Goal: Task Accomplishment & Management: Complete application form

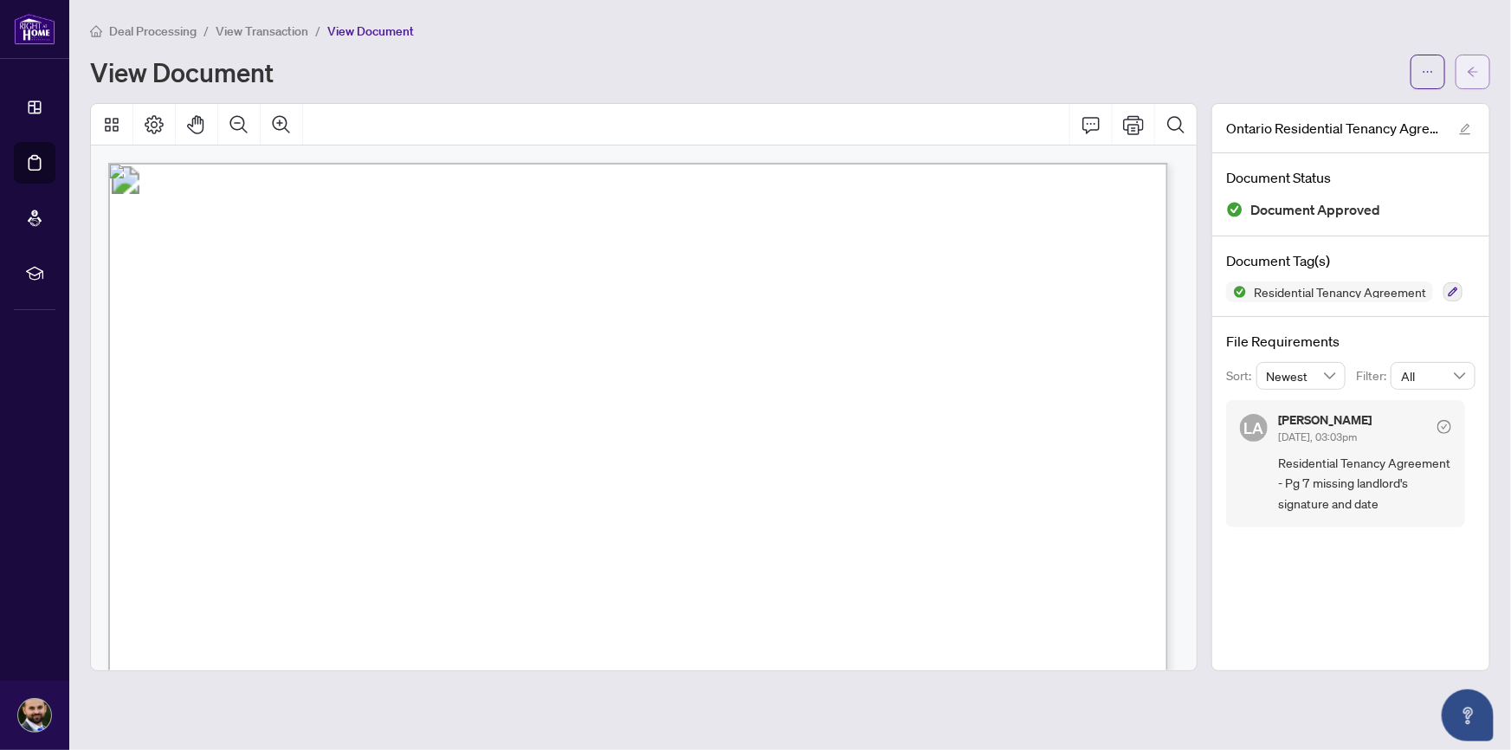
click at [1467, 74] on icon "arrow-left" at bounding box center [1473, 72] width 12 height 12
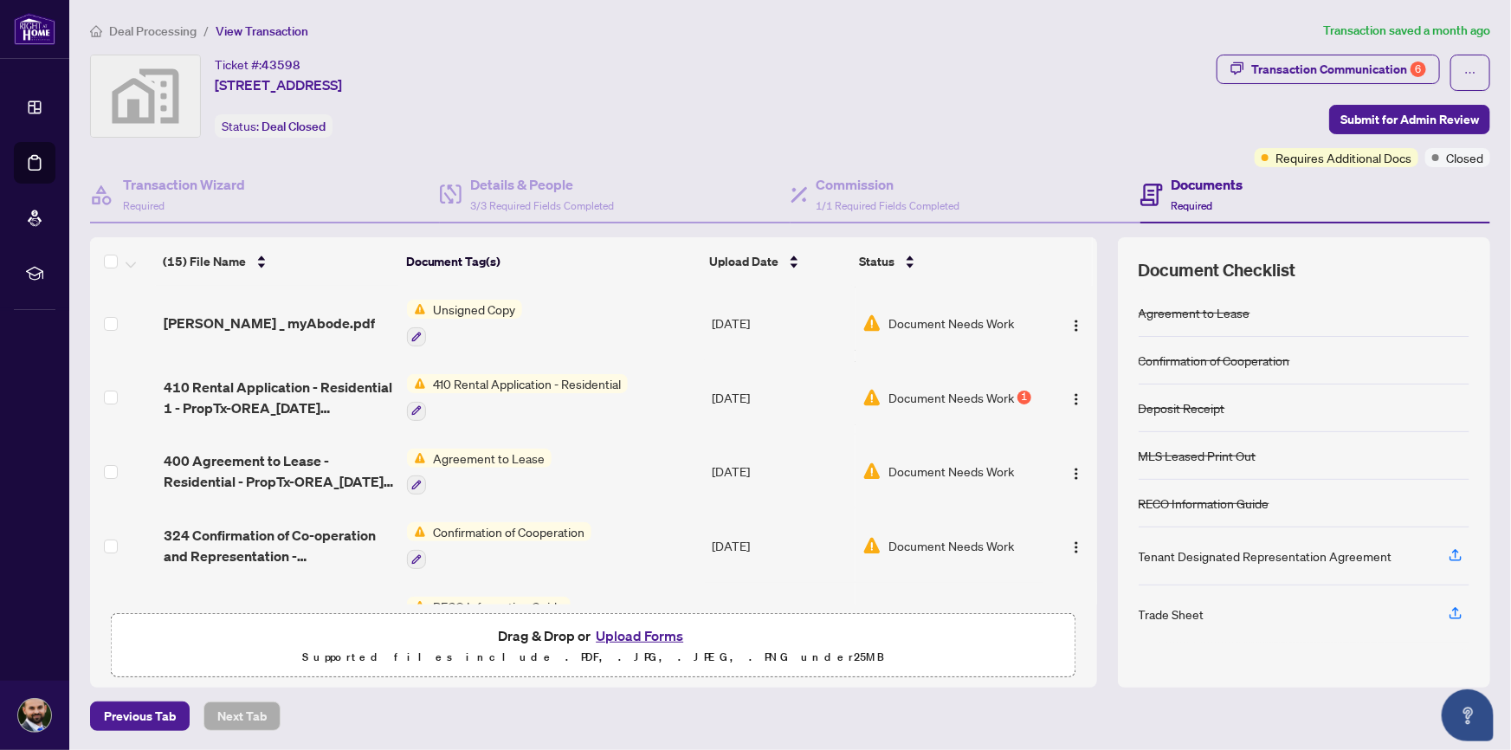
click at [895, 81] on div "Ticket #: 43598 [STREET_ADDRESS] Status: Deal Closed" at bounding box center [650, 96] width 1120 height 83
click at [615, 642] on button "Upload Forms" at bounding box center [640, 635] width 98 height 23
click at [648, 633] on button "Upload Forms" at bounding box center [640, 635] width 98 height 23
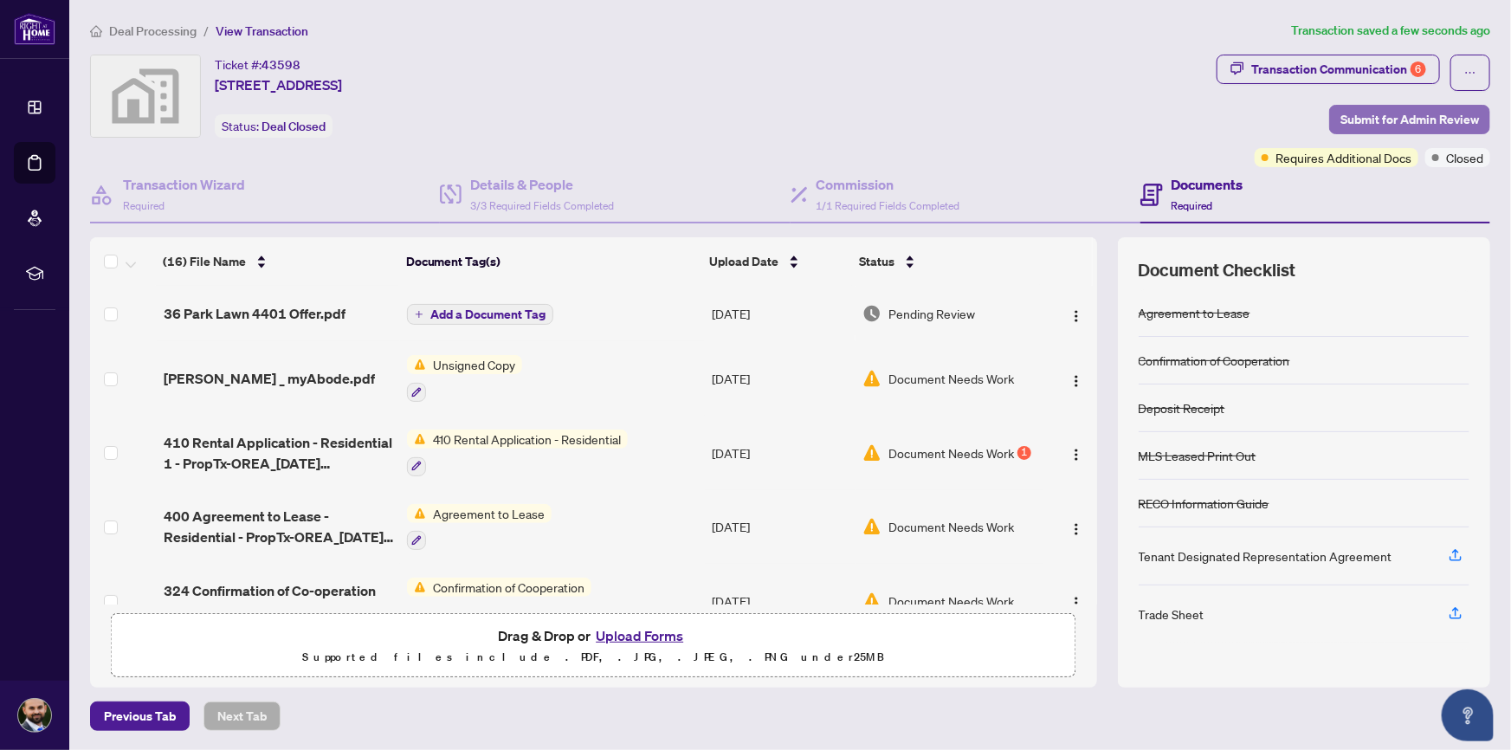
click at [1415, 115] on span "Submit for Admin Review" at bounding box center [1410, 120] width 139 height 28
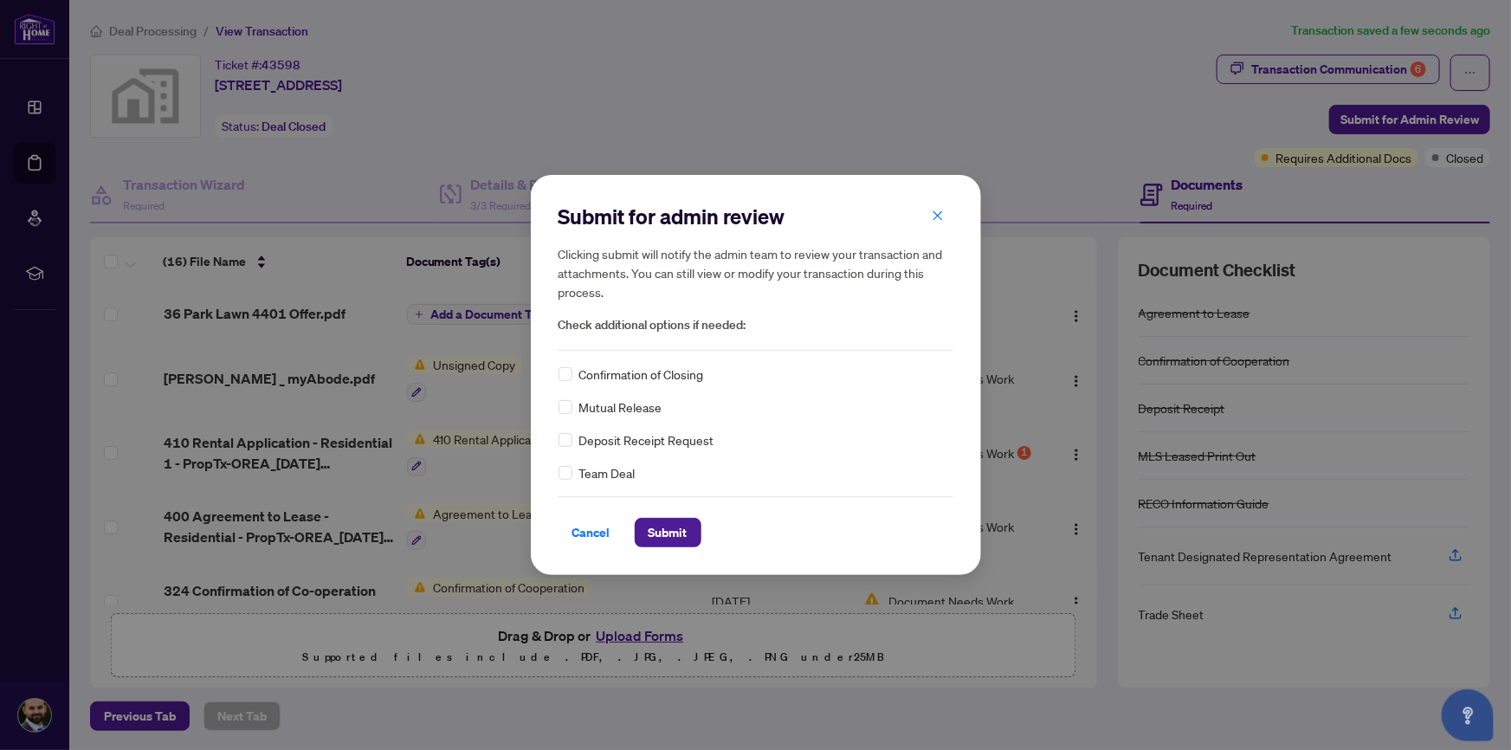
click at [590, 529] on span "Cancel" at bounding box center [591, 533] width 38 height 28
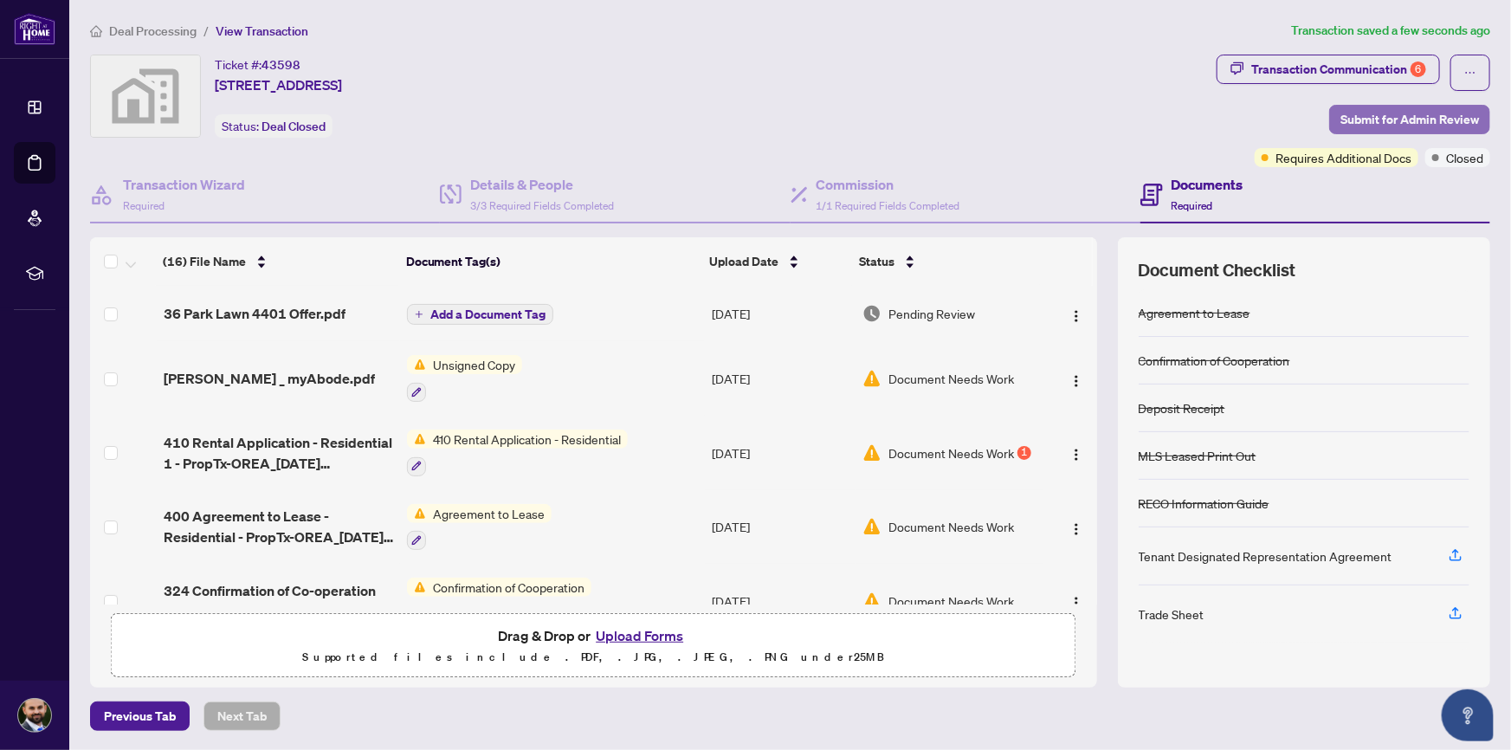
drag, startPoint x: 1372, startPoint y: 108, endPoint x: 1041, endPoint y: 385, distance: 431.6
click at [1371, 109] on span "Submit for Admin Review" at bounding box center [1410, 120] width 139 height 28
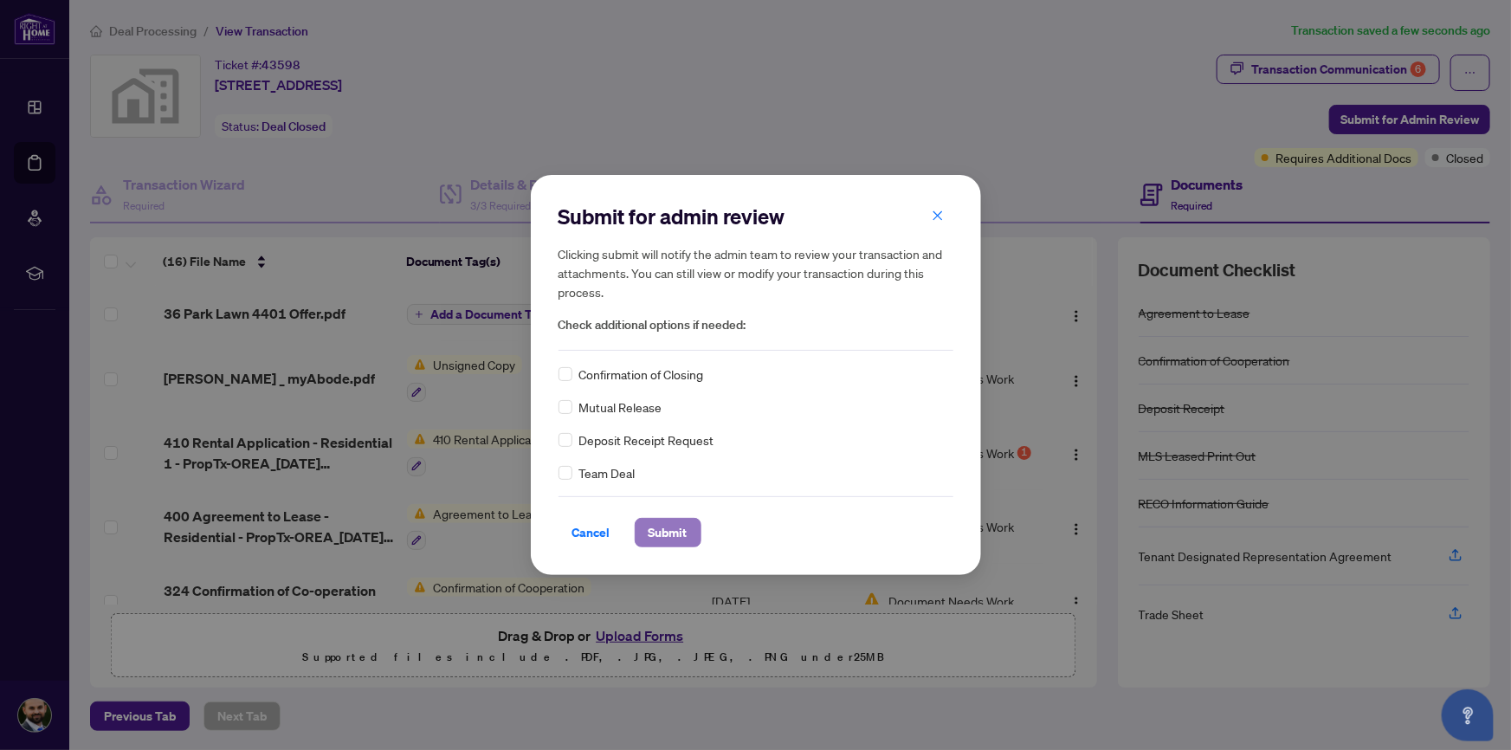
click at [668, 527] on span "Submit" at bounding box center [668, 533] width 39 height 28
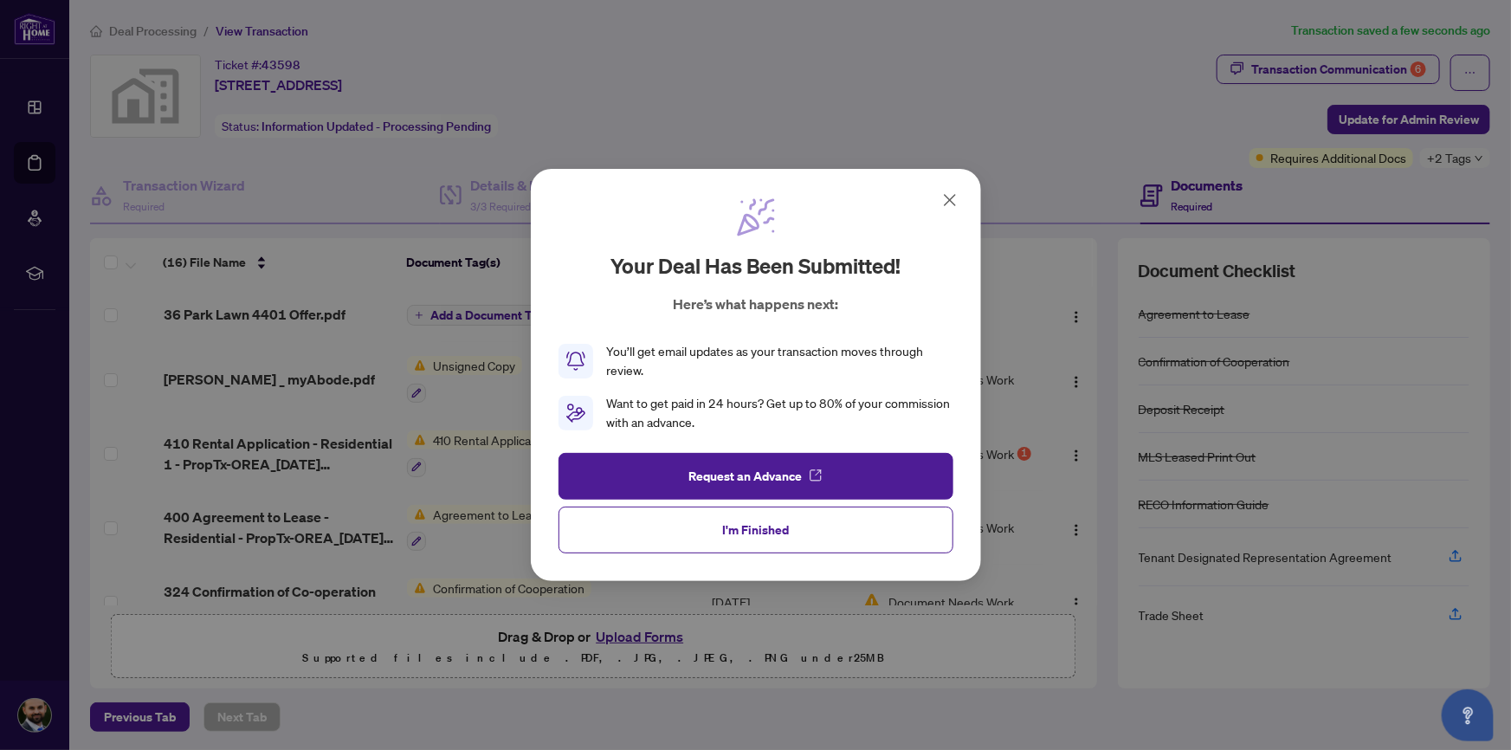
click at [946, 198] on icon at bounding box center [950, 200] width 21 height 21
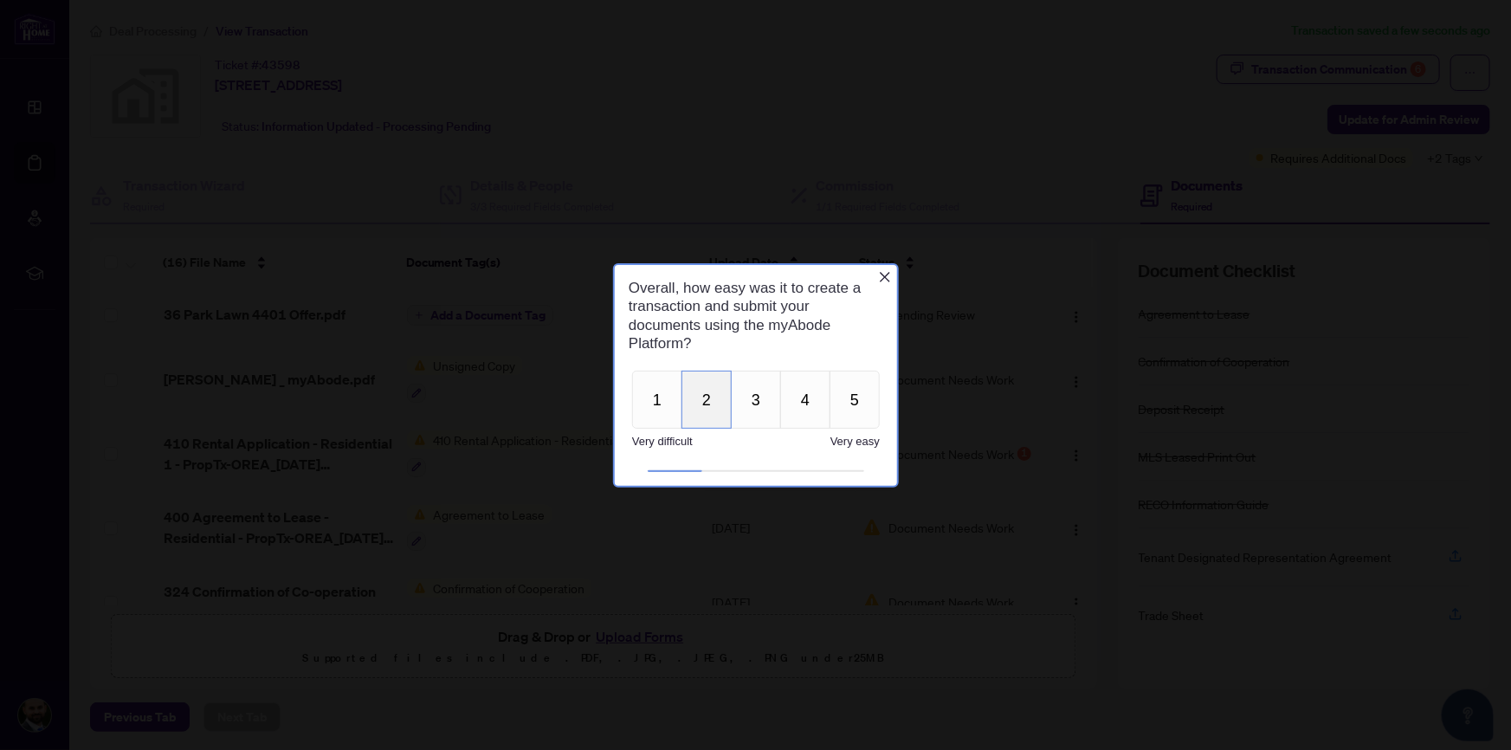
click at [709, 404] on button "2" at bounding box center [706, 399] width 50 height 58
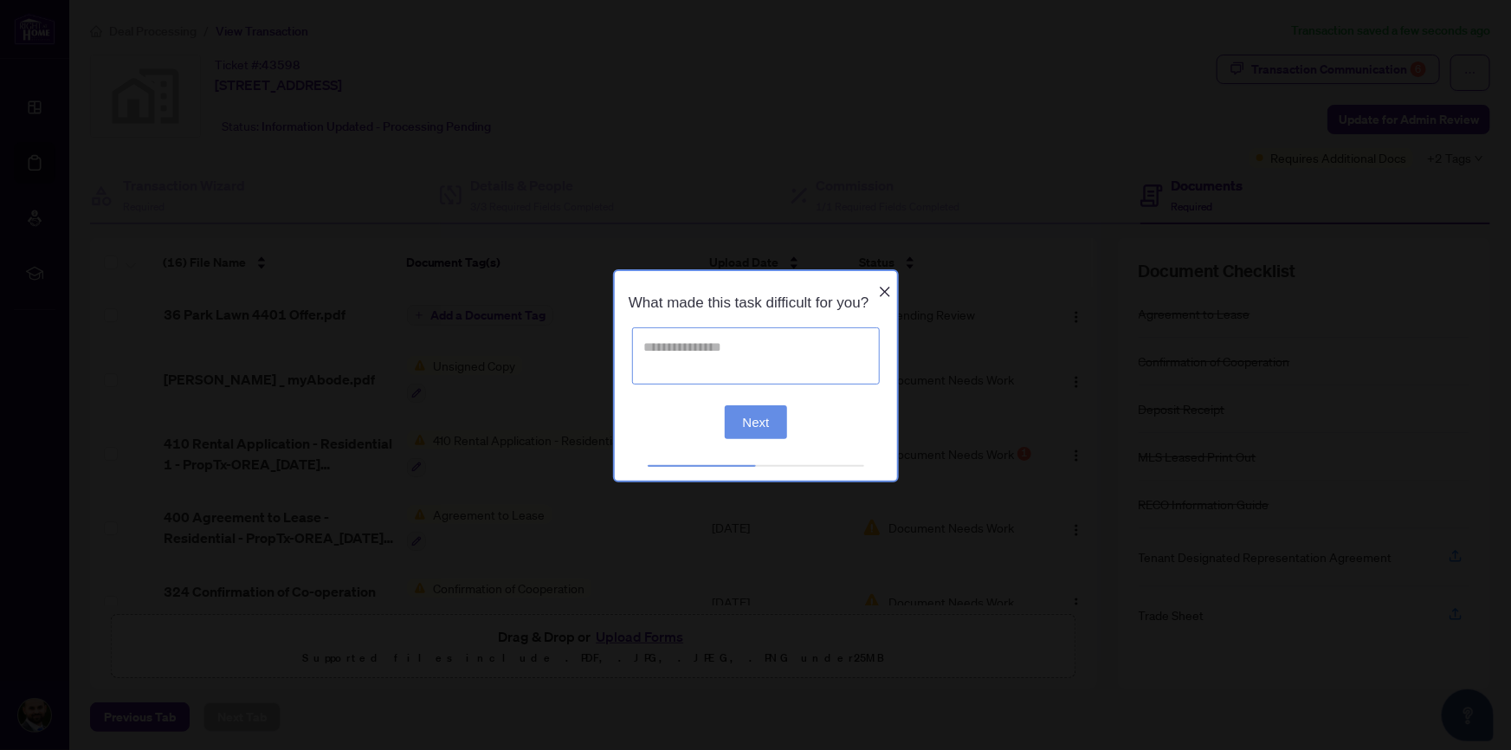
click at [746, 369] on textarea at bounding box center [755, 354] width 248 height 57
type textarea "*"
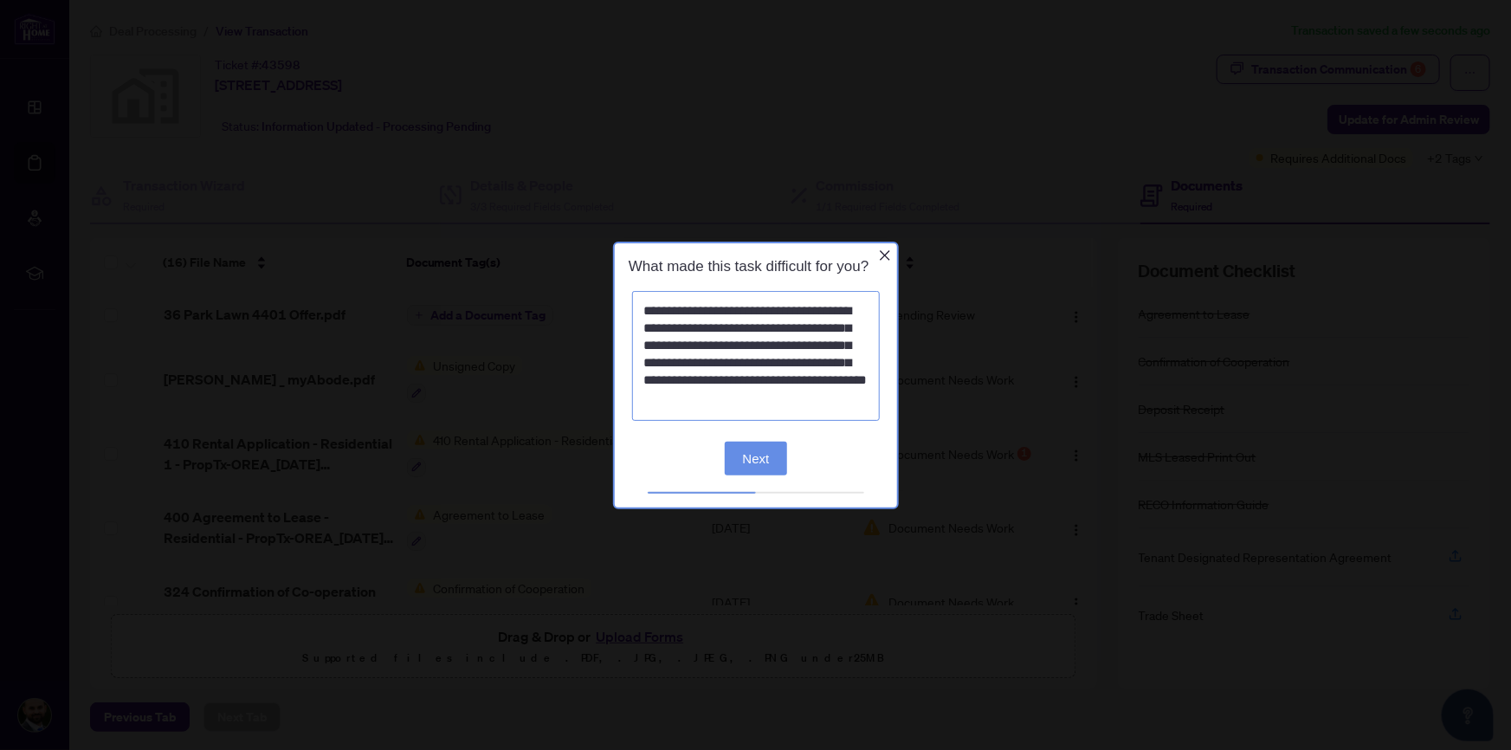
scroll to position [3, 0]
type textarea "**********"
click at [755, 461] on button "Next" at bounding box center [755, 459] width 63 height 34
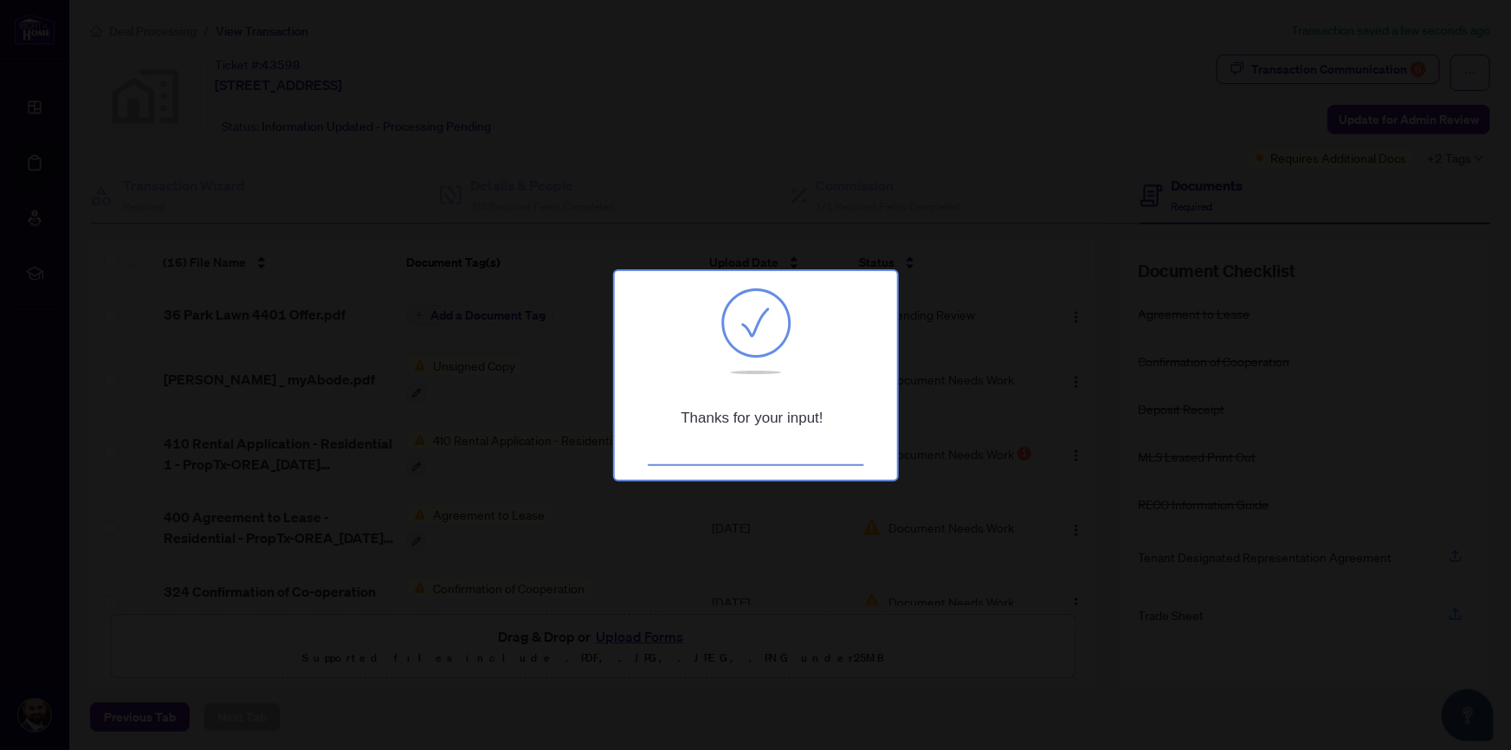
click at [1212, 379] on div at bounding box center [755, 375] width 1511 height 750
